Goal: Check status

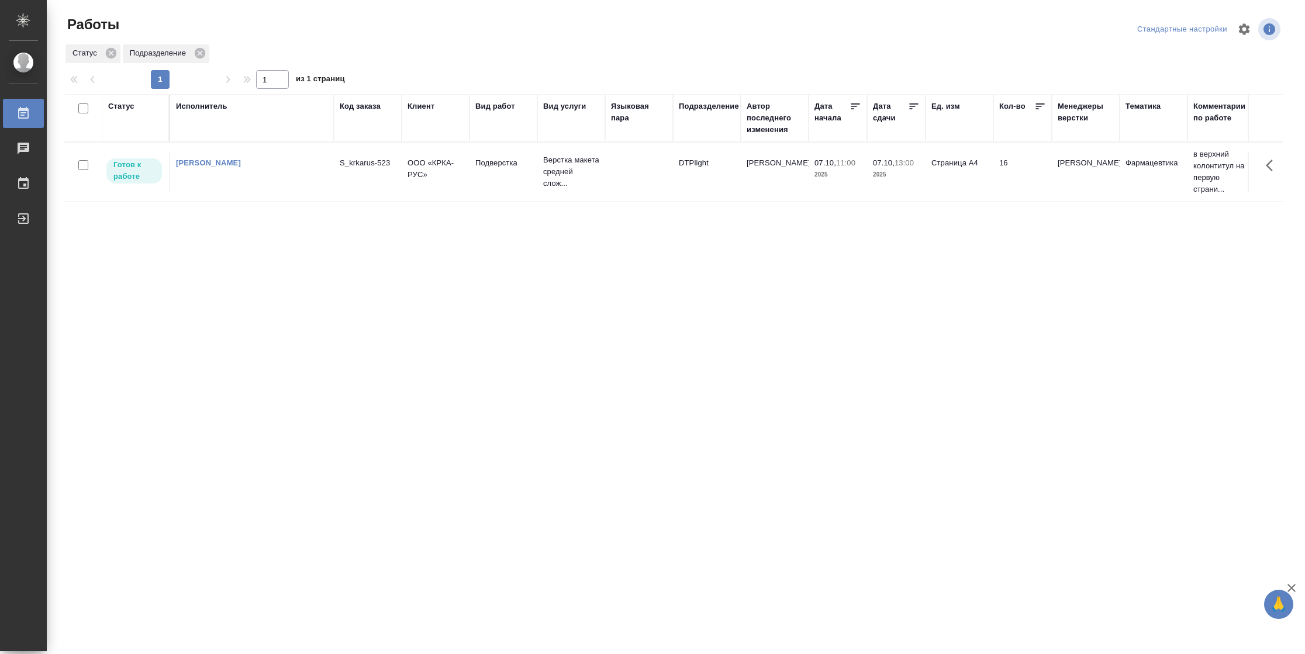
click at [823, 184] on td "07.10, 11:00 2025" at bounding box center [837, 171] width 58 height 41
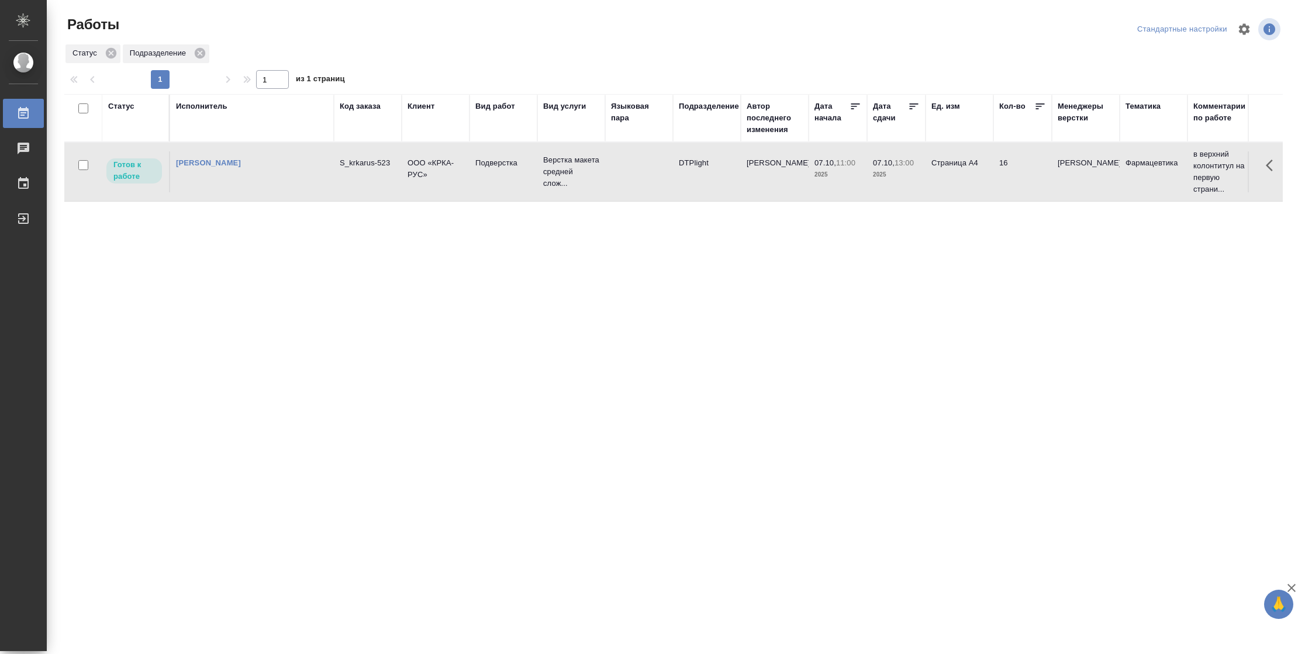
click at [823, 184] on td "07.10, 11:00 2025" at bounding box center [837, 171] width 58 height 41
click at [119, 112] on div "Статус" at bounding box center [135, 118] width 55 height 35
click at [125, 105] on div "Статус" at bounding box center [121, 107] width 26 height 12
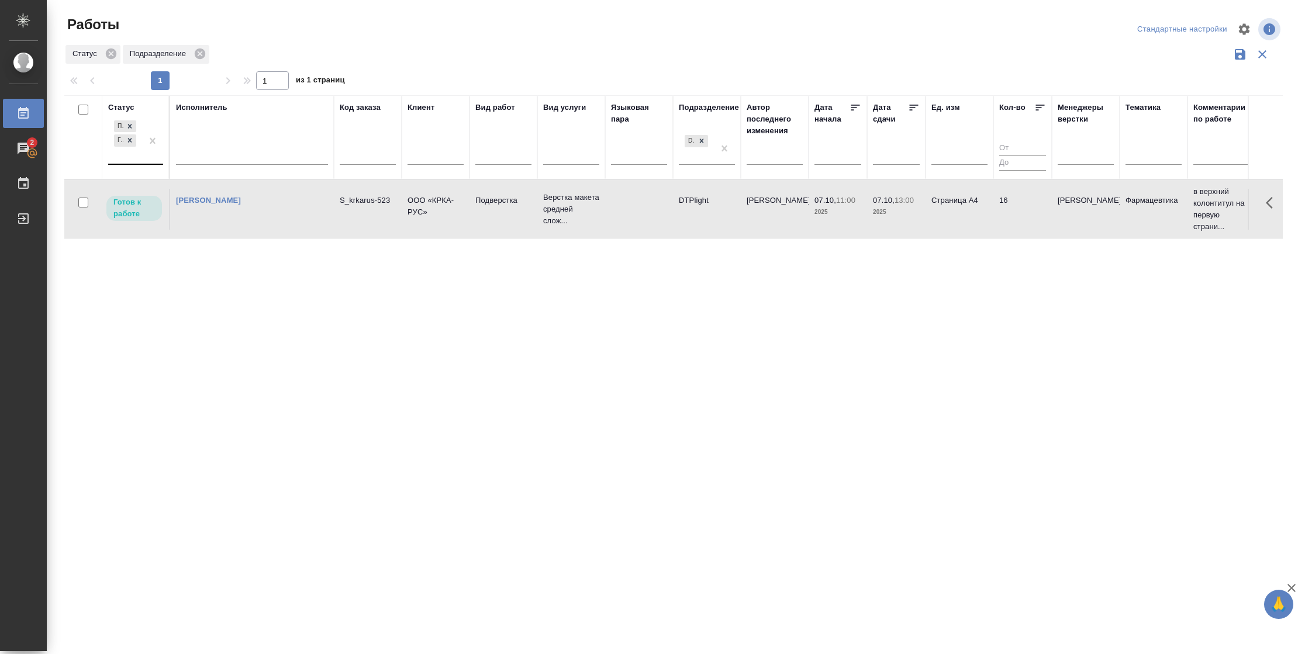
click at [155, 158] on div at bounding box center [152, 141] width 21 height 46
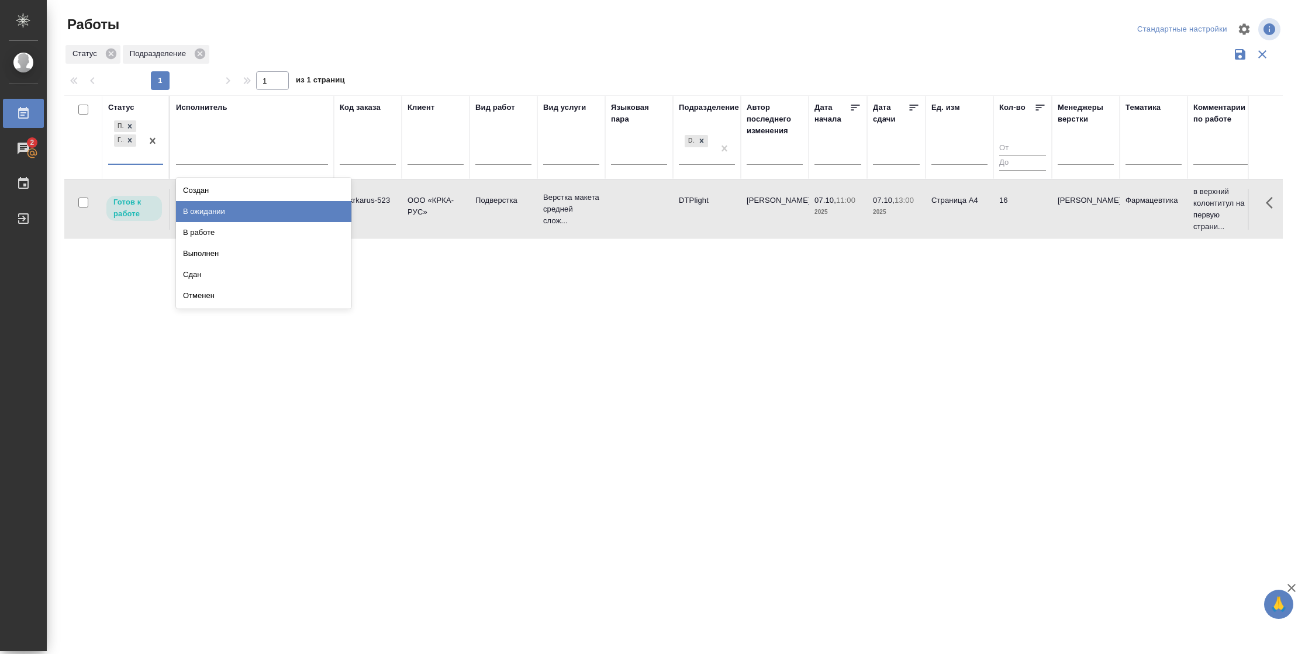
drag, startPoint x: 247, startPoint y: 216, endPoint x: 248, endPoint y: 165, distance: 50.9
click at [248, 215] on div "В ожидании" at bounding box center [263, 211] width 175 height 21
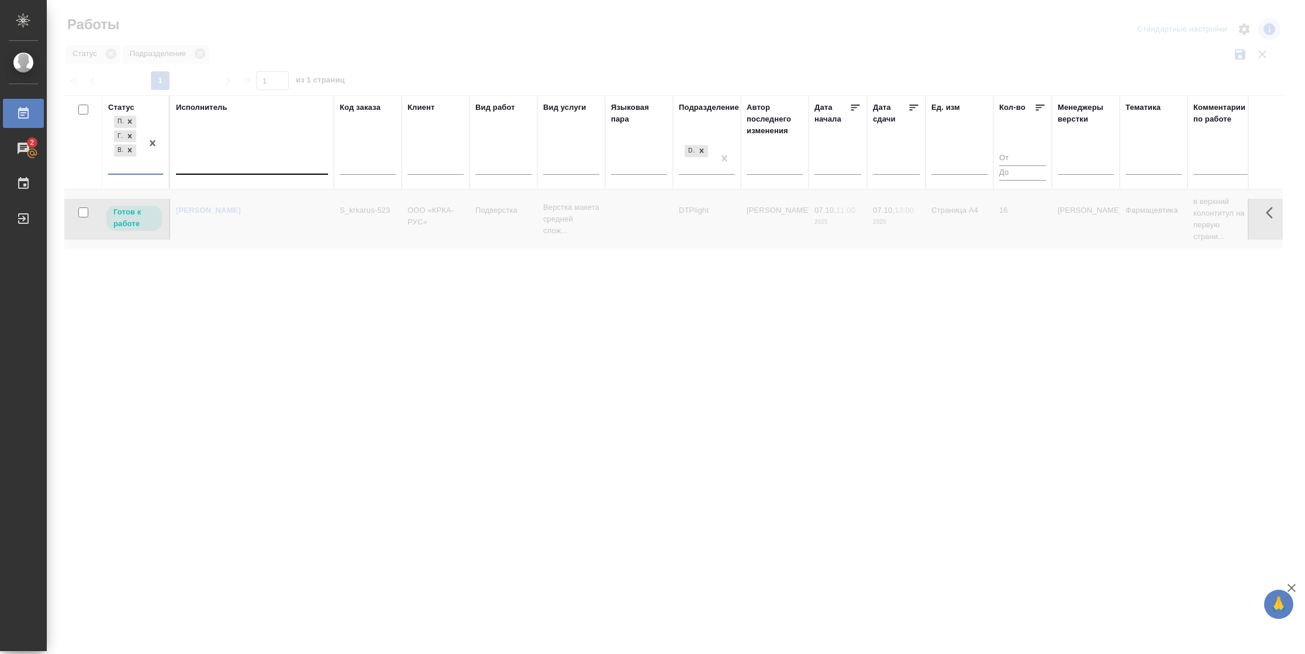
click at [248, 165] on div at bounding box center [252, 162] width 152 height 17
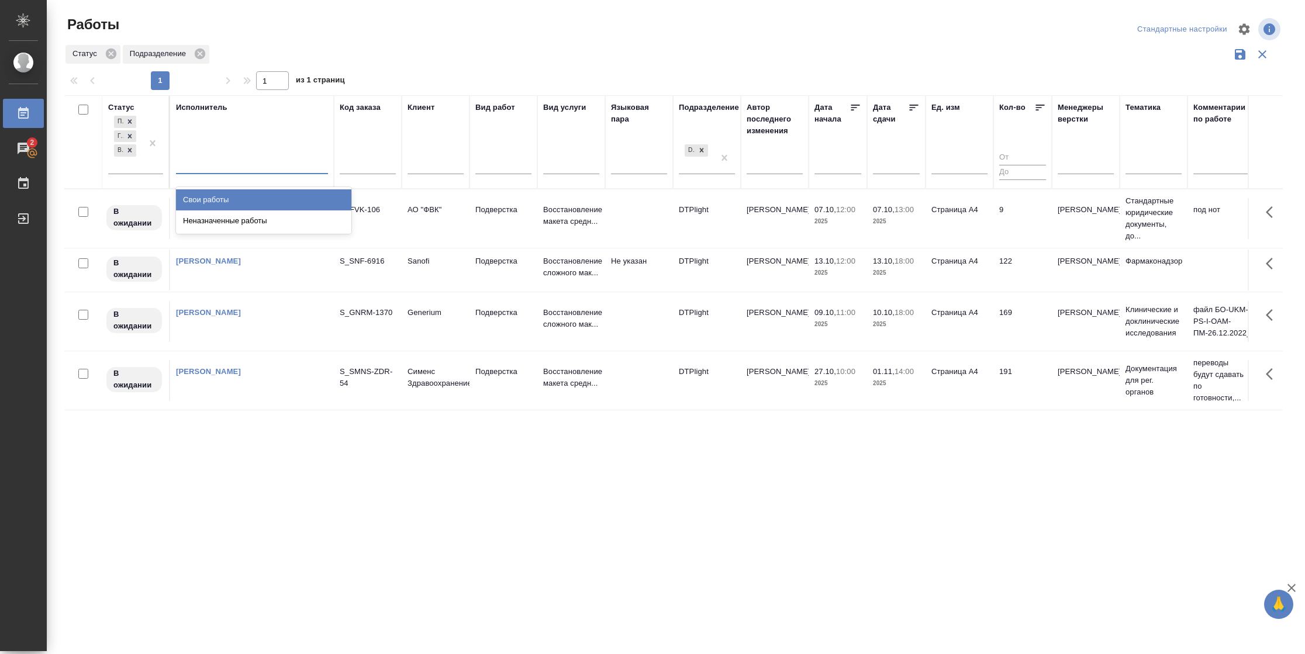
click at [248, 199] on div "Свои работы" at bounding box center [263, 199] width 175 height 21
click at [911, 115] on div at bounding box center [914, 109] width 12 height 15
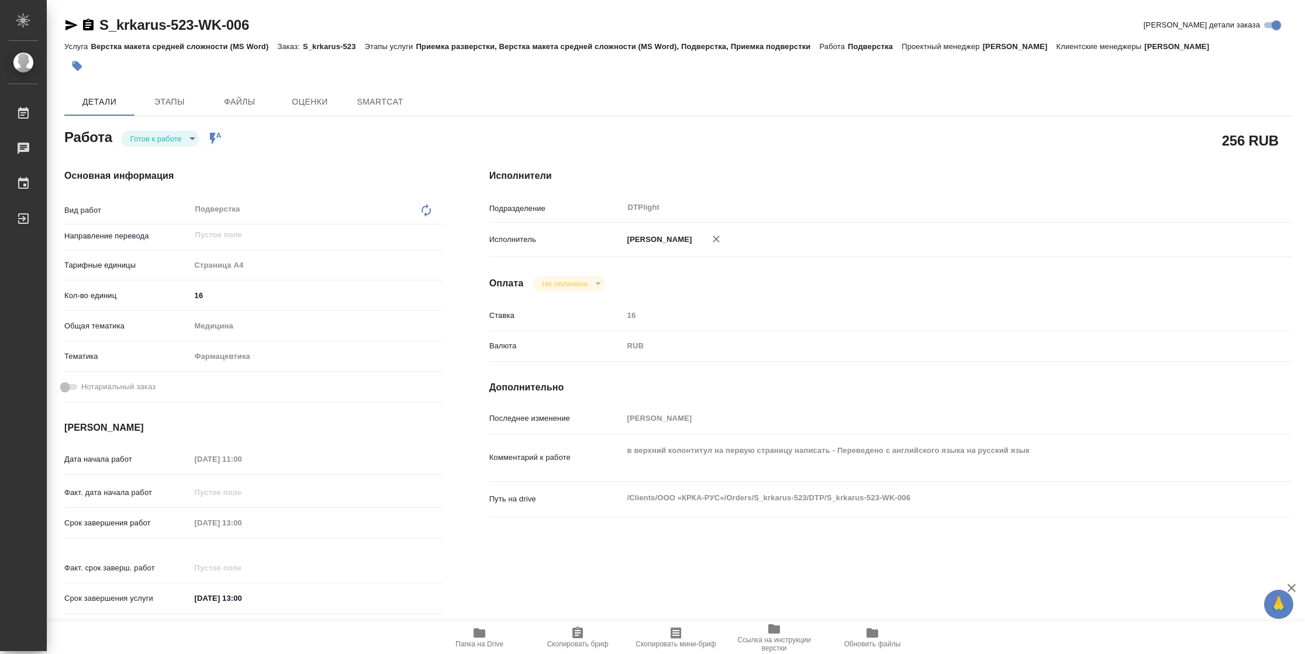
type textarea "x"
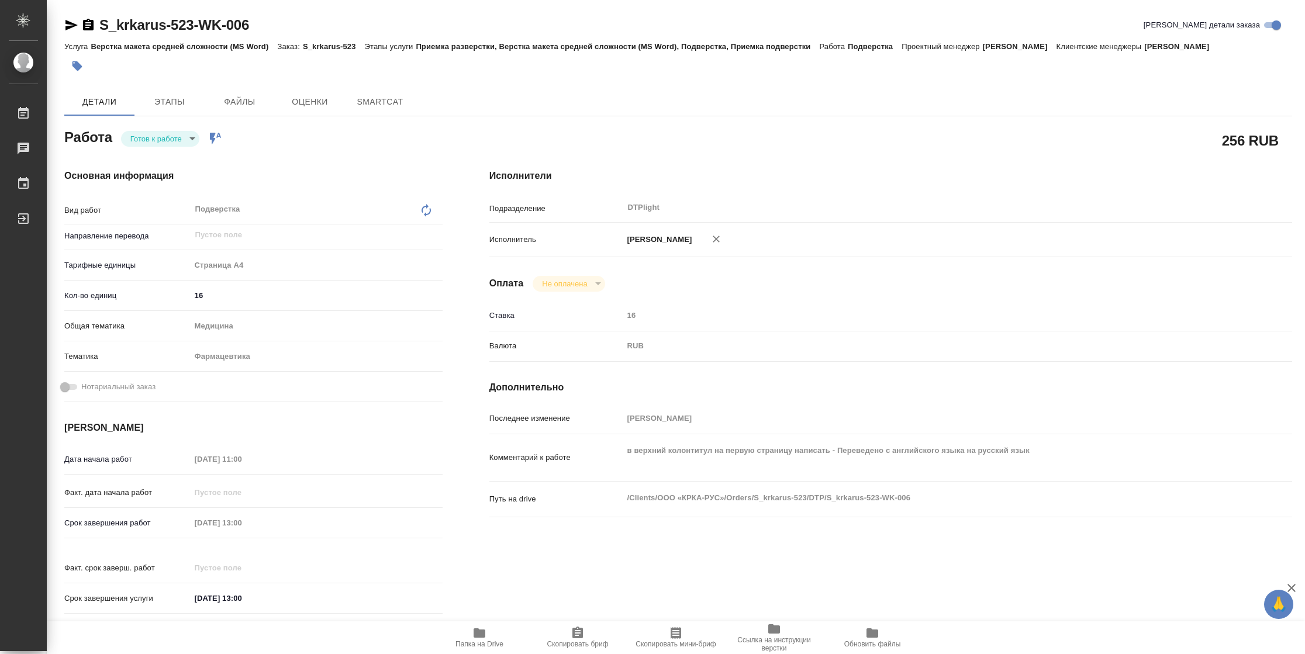
type textarea "x"
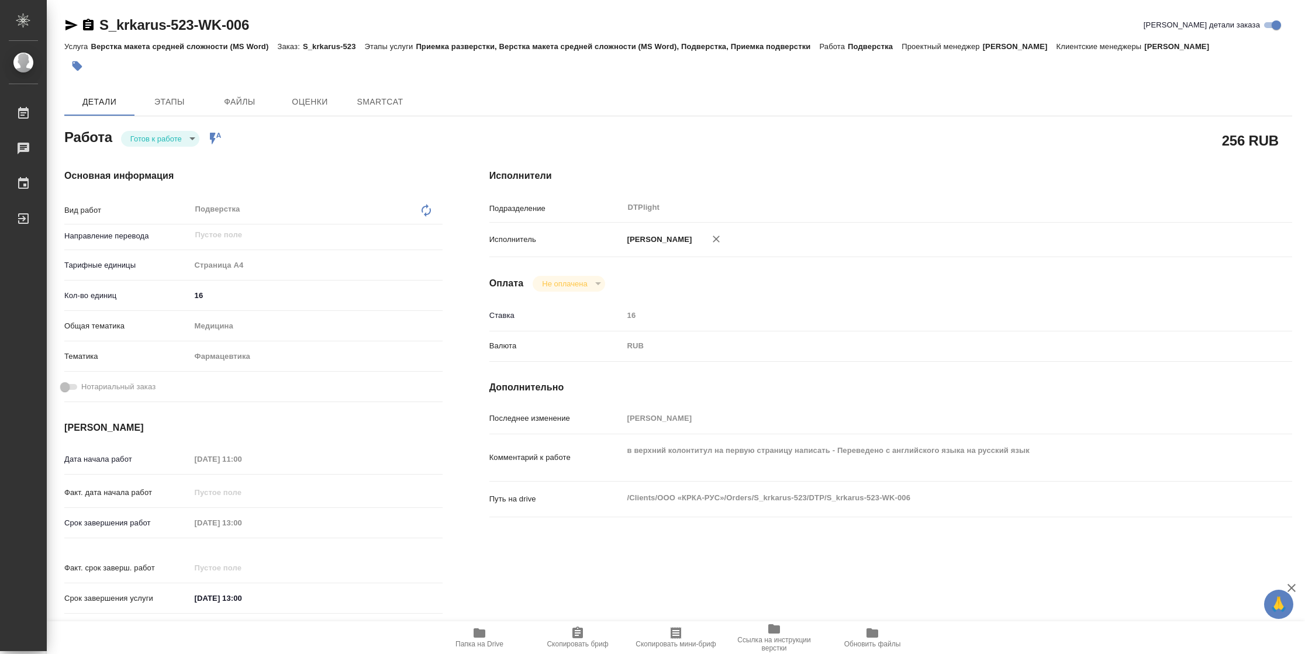
type textarea "x"
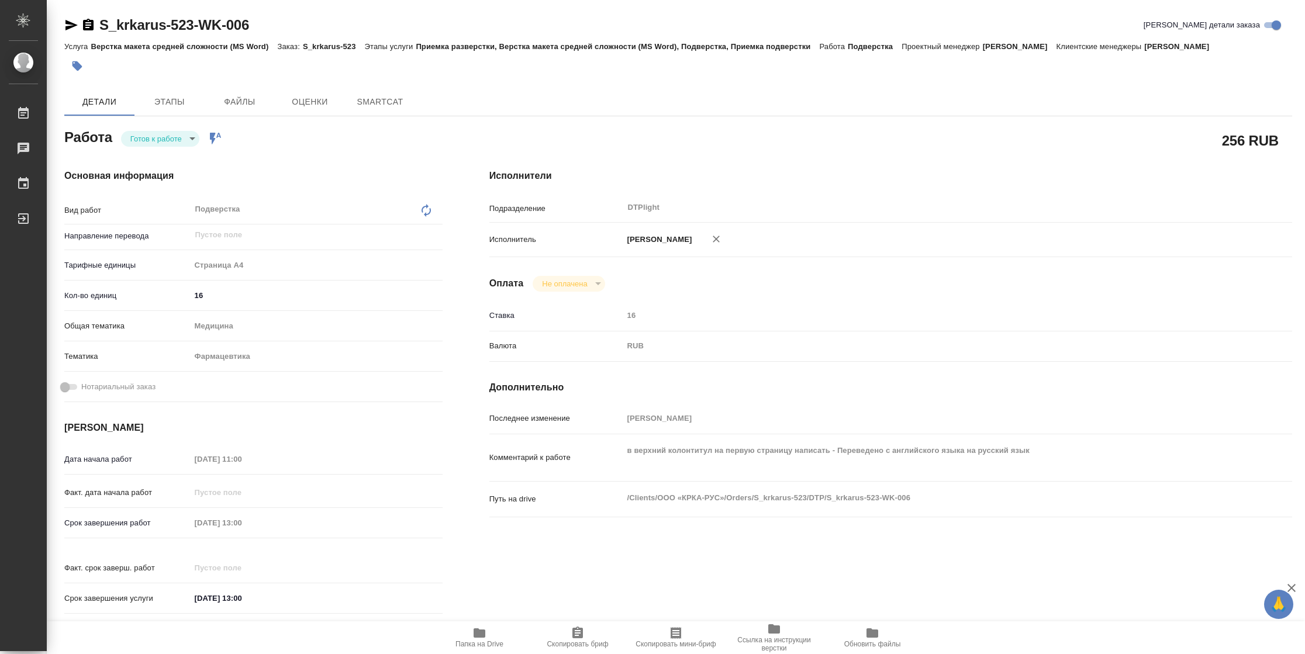
type textarea "x"
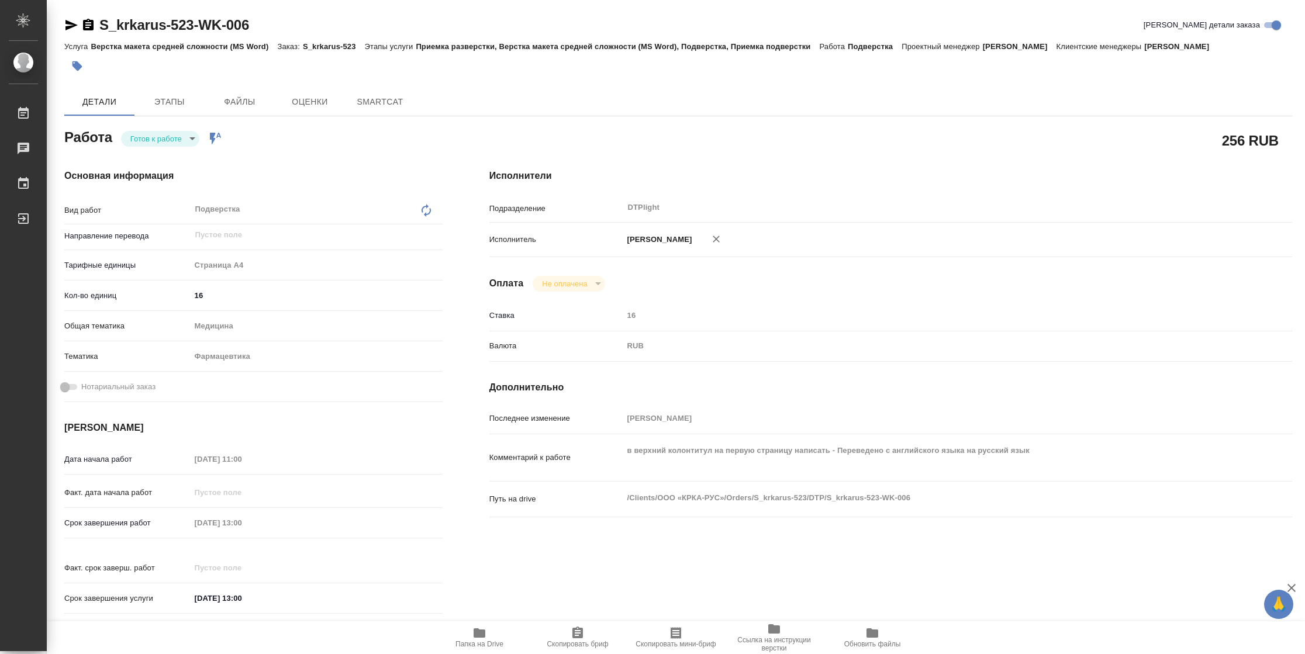
type textarea "x"
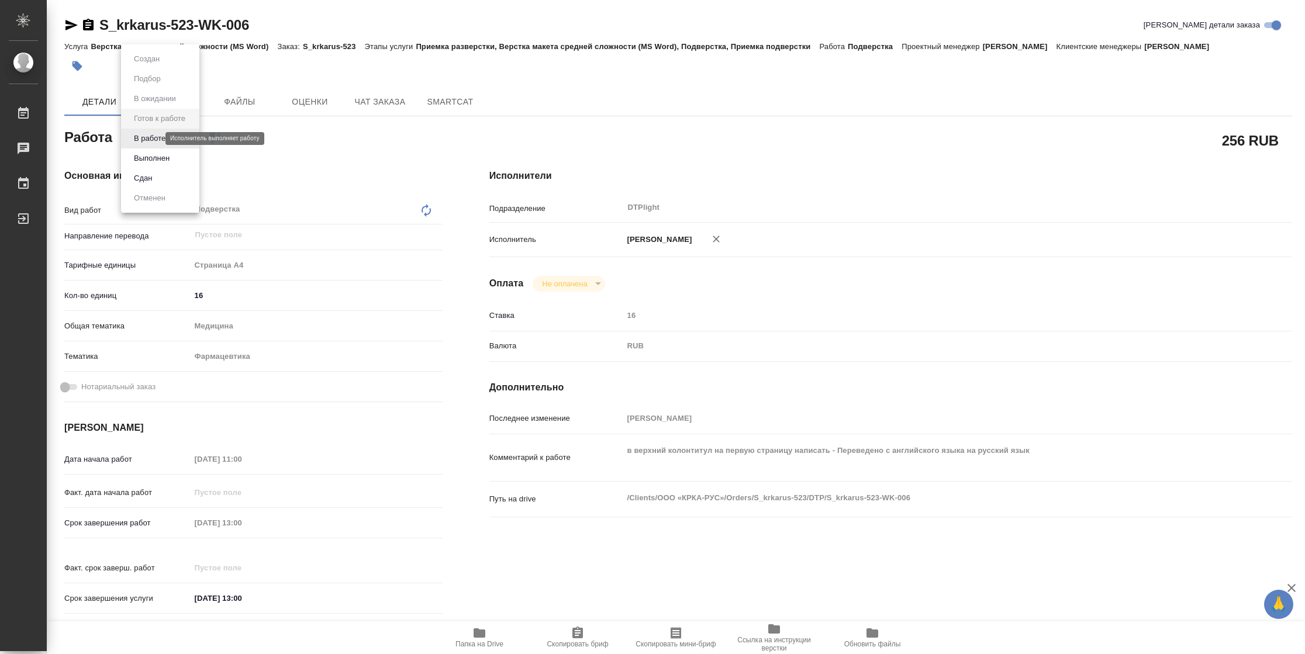
click at [155, 141] on body "🙏 .cls-1 fill:#fff; AWATERA Vasilyeva Natalia Работы Чаты График Выйти S_krkaru…" at bounding box center [652, 327] width 1305 height 654
click at [155, 141] on button "В работе" at bounding box center [149, 138] width 39 height 13
type textarea "x"
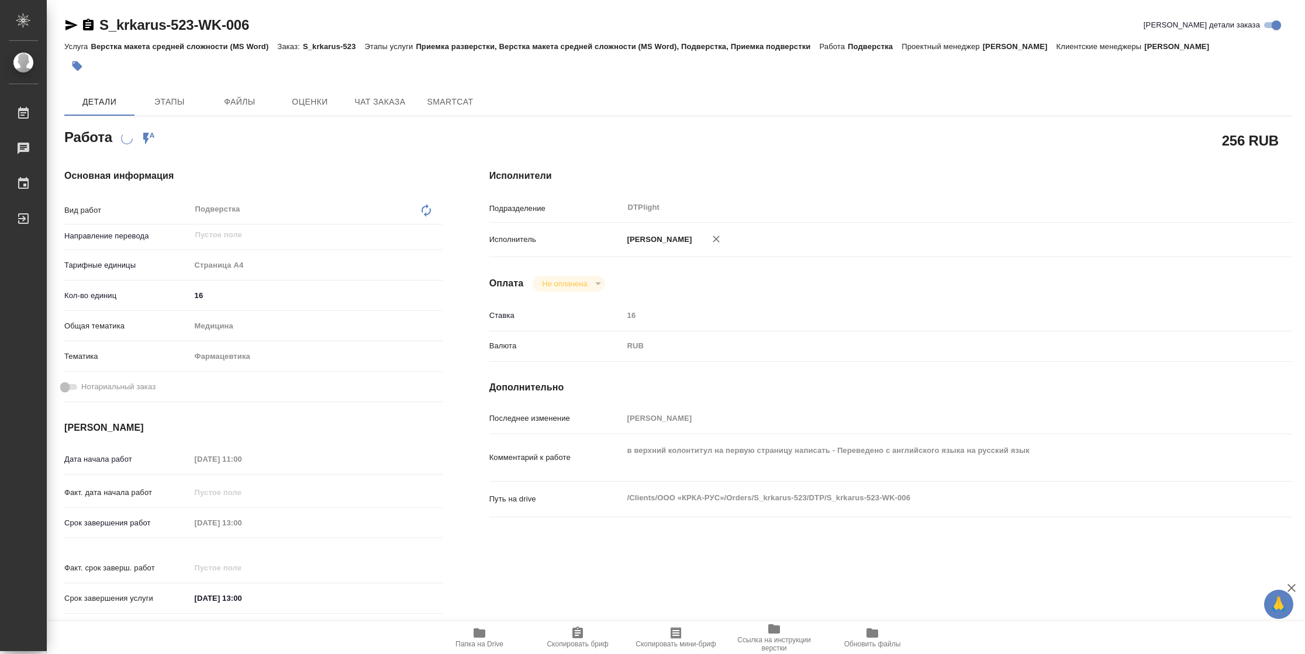
type textarea "x"
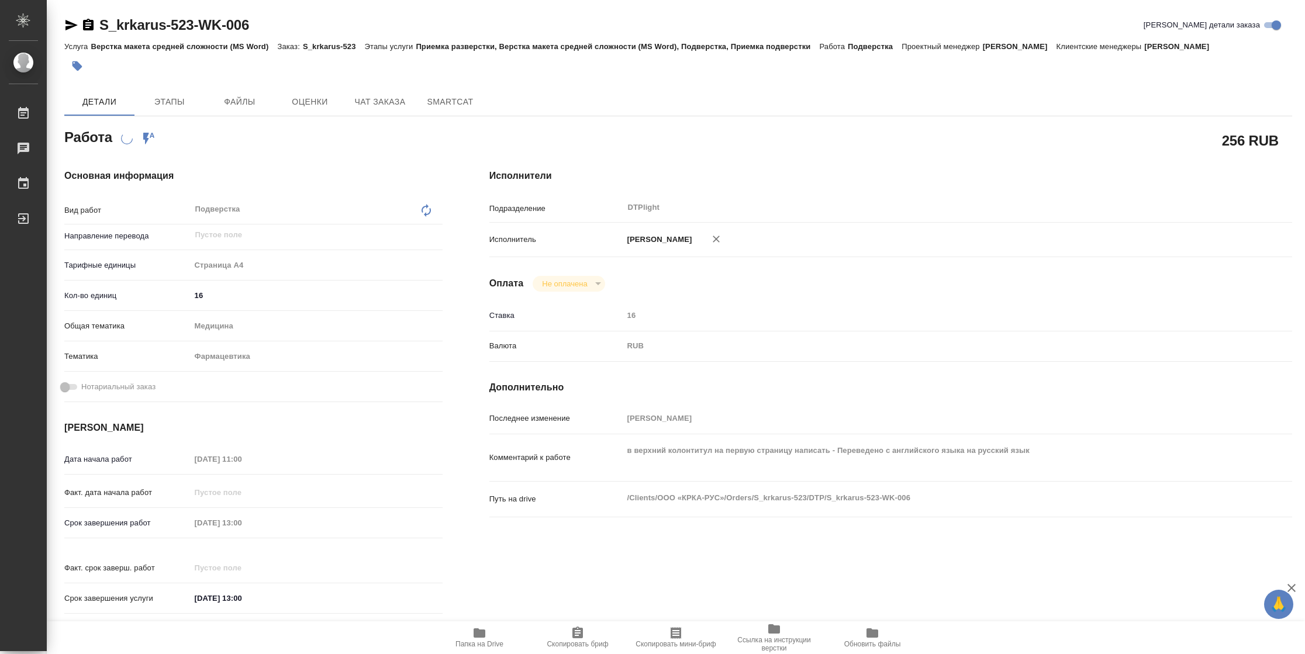
type textarea "x"
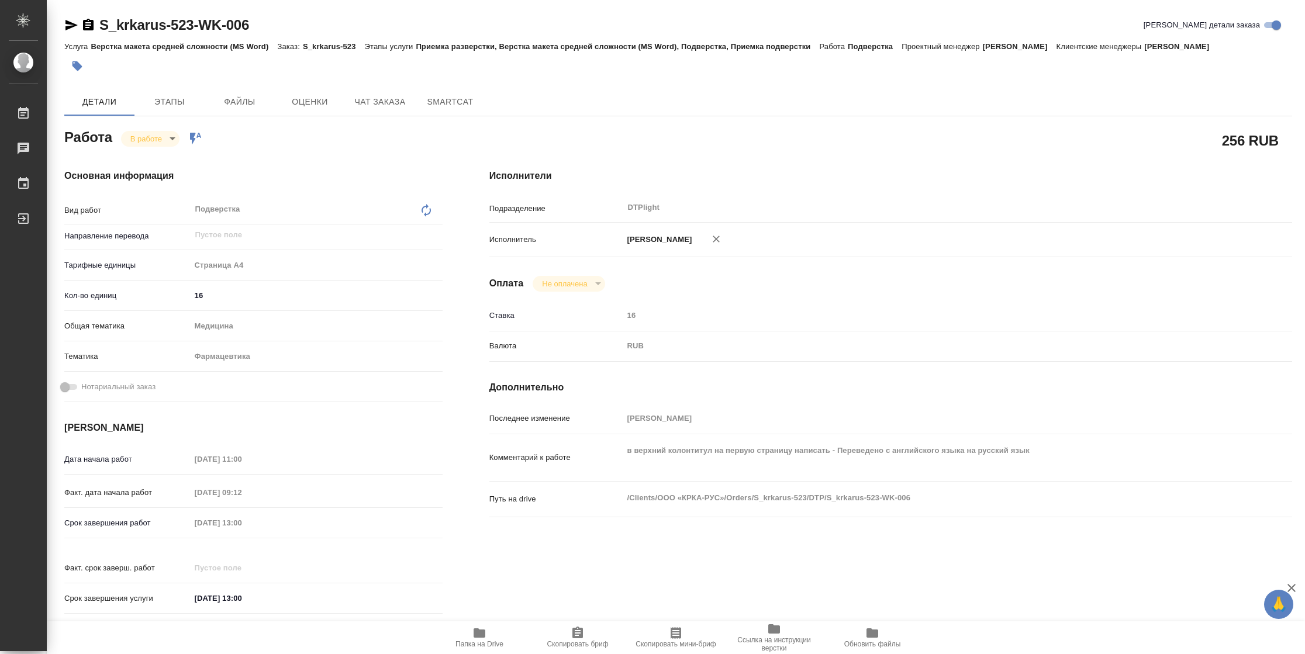
type textarea "x"
click at [487, 632] on span "Папка на Drive" at bounding box center [479, 637] width 84 height 22
